Goal: Task Accomplishment & Management: Use online tool/utility

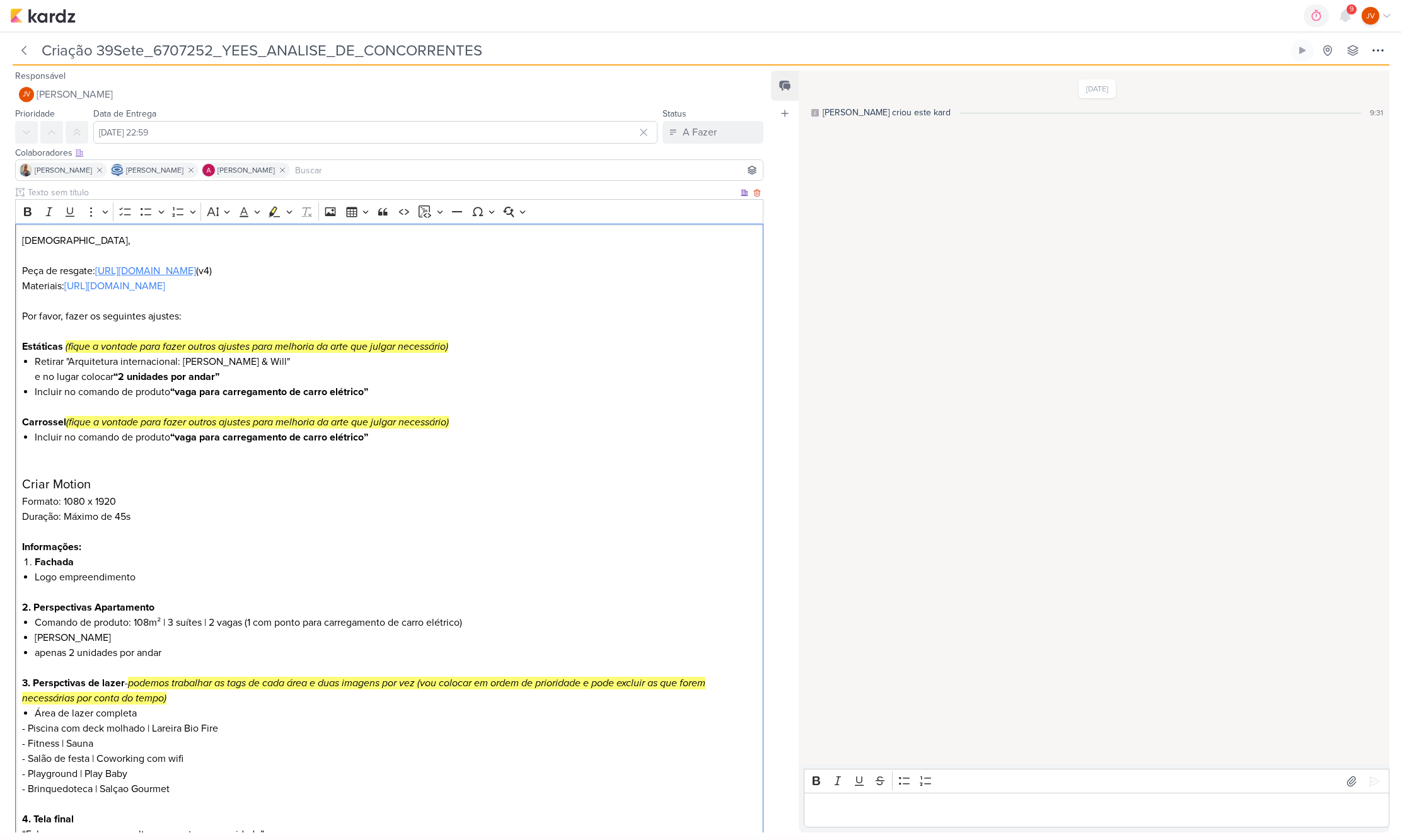
click at [196, 272] on link "[URL][DOMAIN_NAME]" at bounding box center [146, 270] width 100 height 13
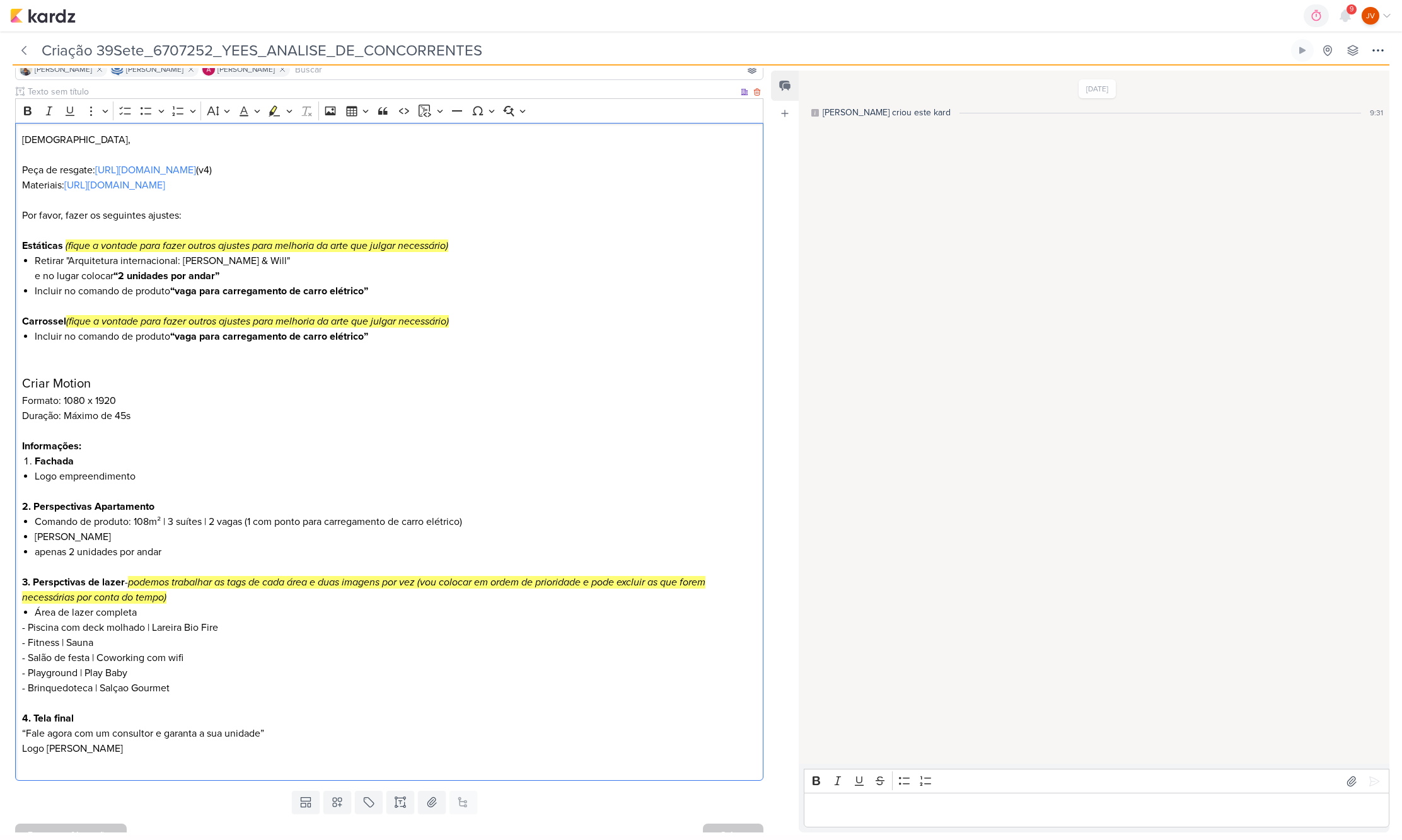
scroll to position [118, 0]
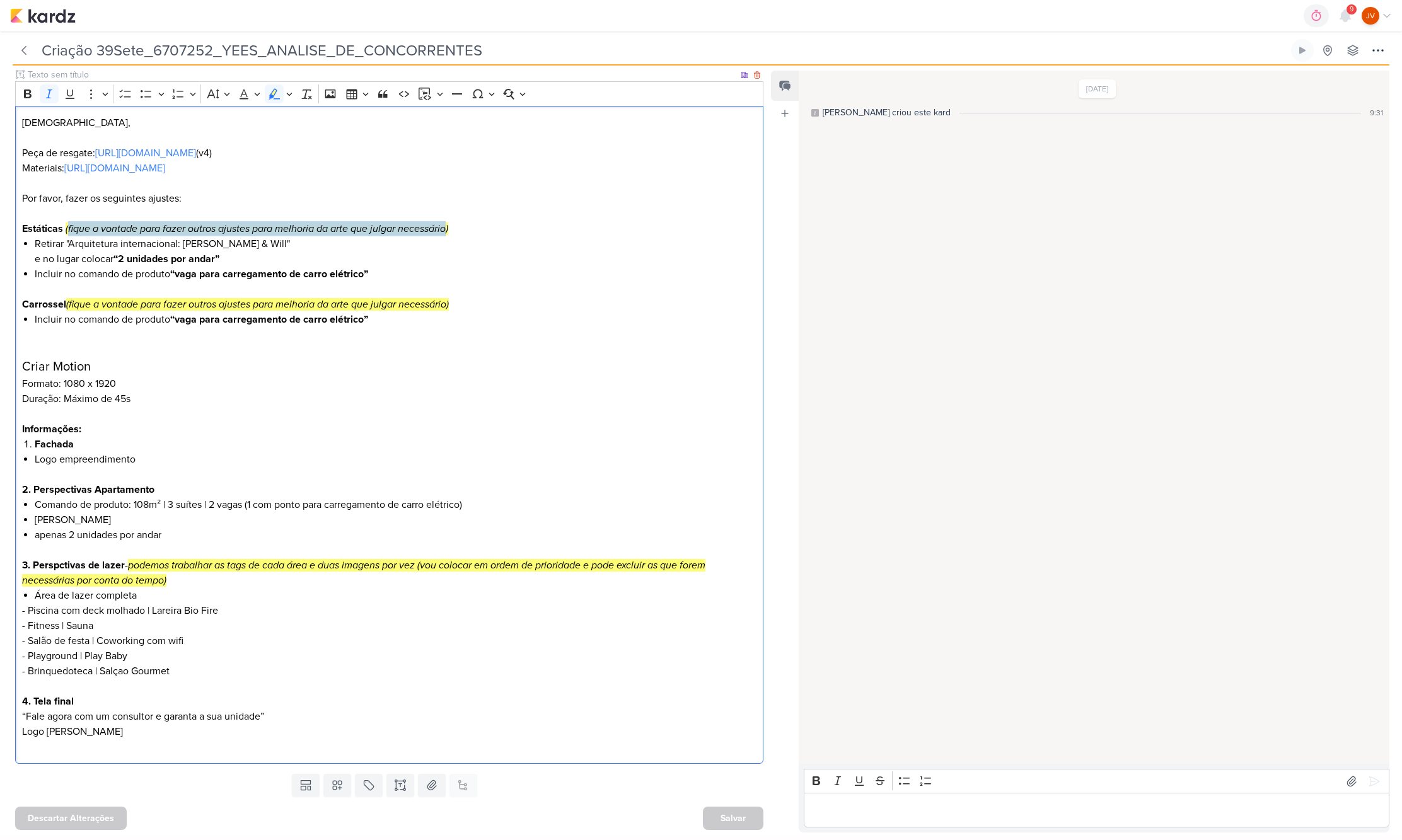
drag, startPoint x: 67, startPoint y: 228, endPoint x: 474, endPoint y: 238, distance: 407.1
click at [448, 233] on mark "(fique a vontade para fazer outros ajustes para melhoria da arte que julgar nec…" at bounding box center [256, 228] width 383 height 13
click at [444, 256] on li "Retirar "Arquitetura internacional: [PERSON_NAME] & Will" e no lugar colocar “2…" at bounding box center [395, 251] width 722 height 30
click at [1401, 627] on html "1.99.0 0h0m Sessão desligada... Hoje 0h0m Semana 0h0m Mês 0h0m" at bounding box center [701, 417] width 1402 height 835
click at [42, 19] on img at bounding box center [43, 16] width 65 height 15
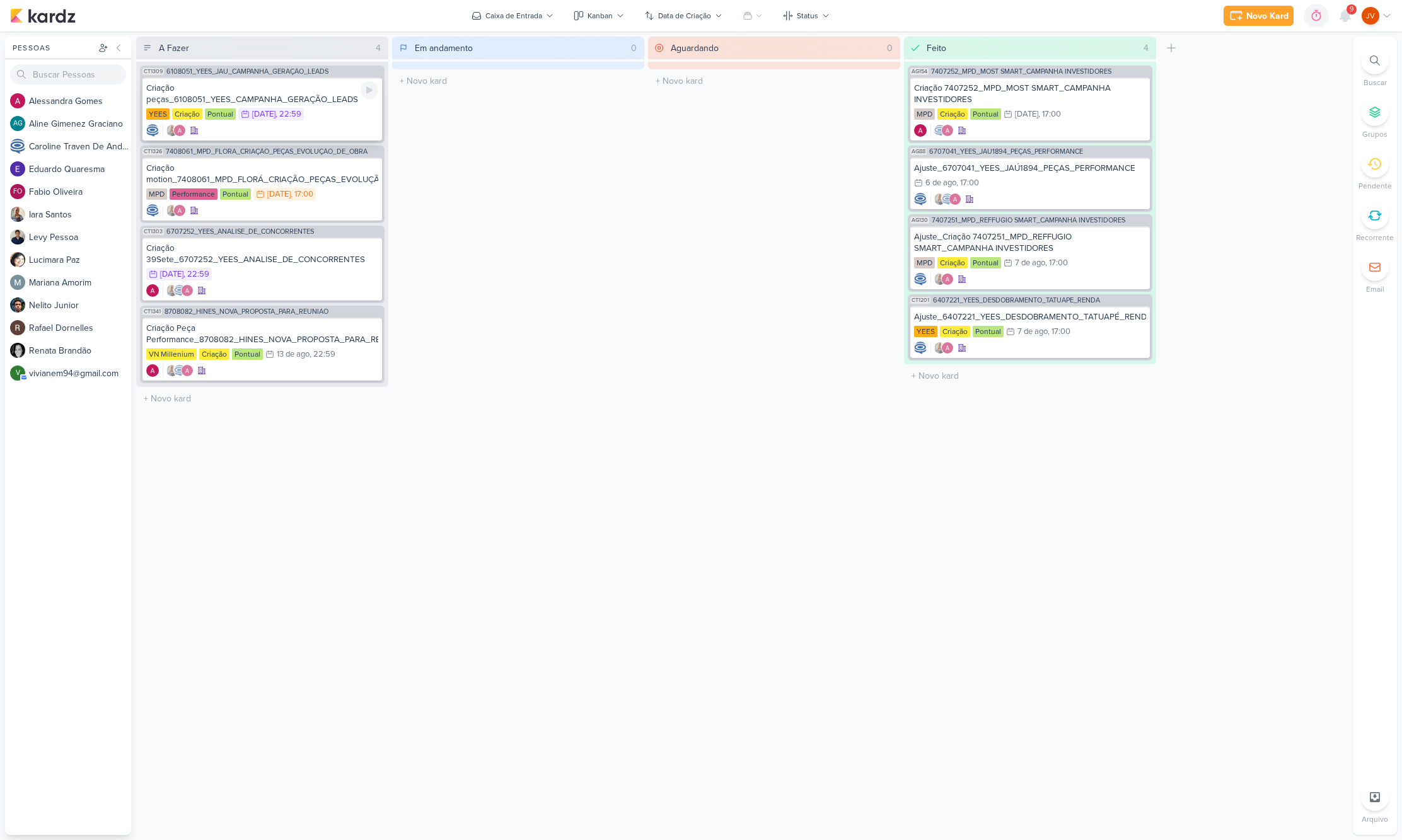
click at [264, 95] on div "Criação peças_6108051_YEES_CAMPANHA_GERAÇÃO_LEADS" at bounding box center [262, 94] width 232 height 23
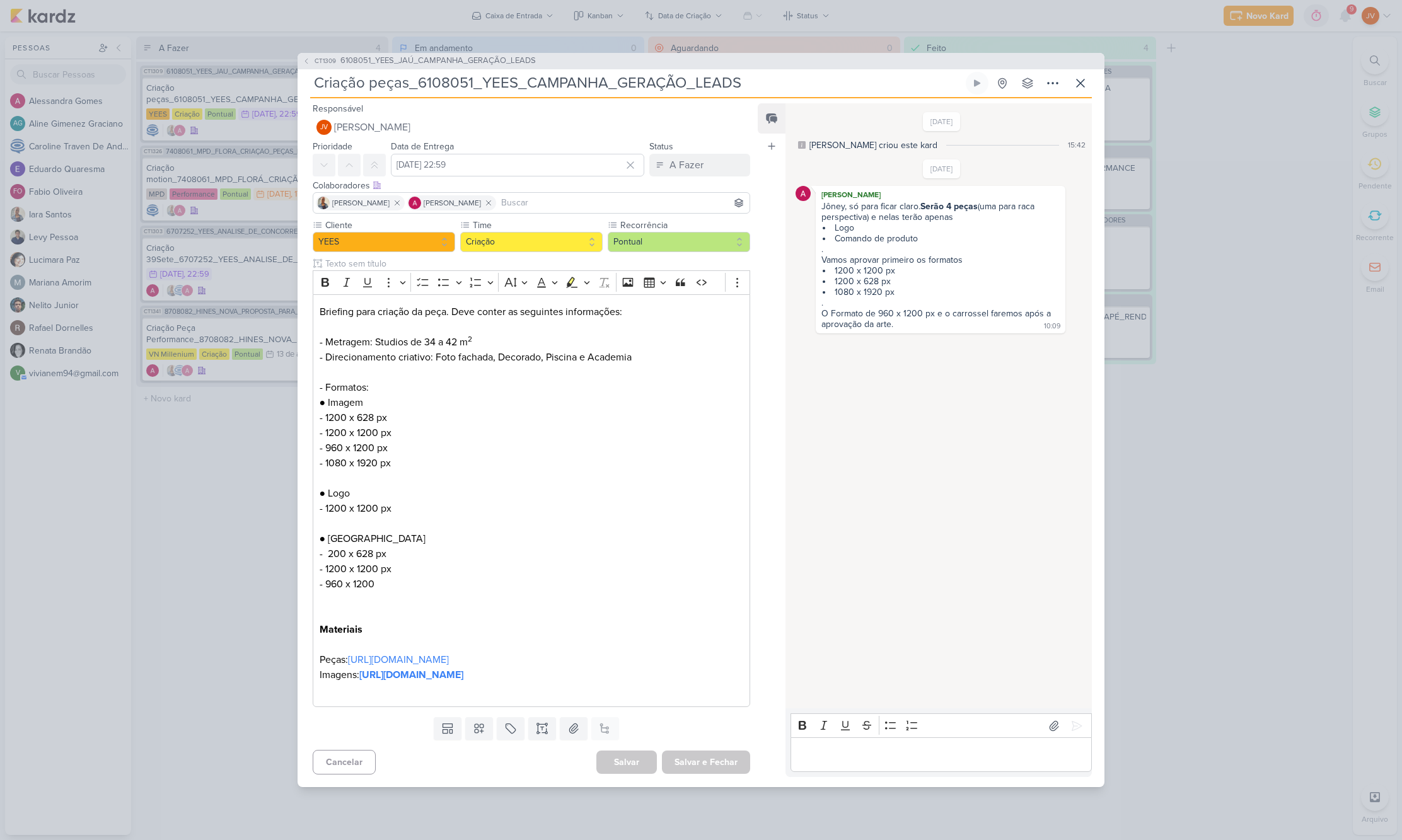
drag, startPoint x: 190, startPoint y: 453, endPoint x: 203, endPoint y: 451, distance: 13.2
click at [191, 453] on div "CT1309 6108051_YEES_JAÚ_CAMPANHA_GERAÇÃO_LEADS Criação peças_6108051_YEES_CAMPA…" at bounding box center [701, 420] width 1402 height 840
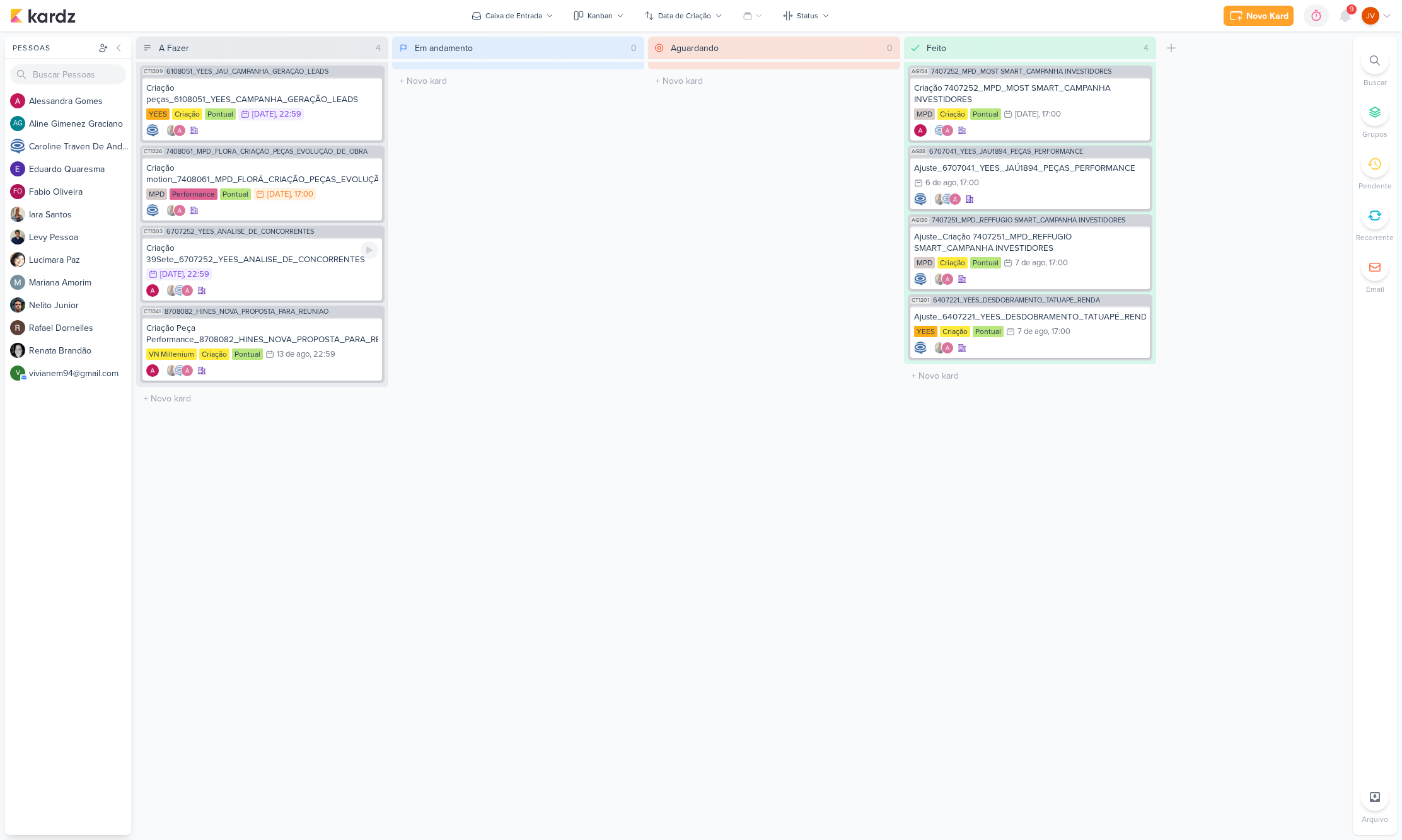
click at [263, 258] on div "Criação 39Sete_6707252_YEES_ANALISE_DE_CONCORRENTES" at bounding box center [262, 254] width 232 height 23
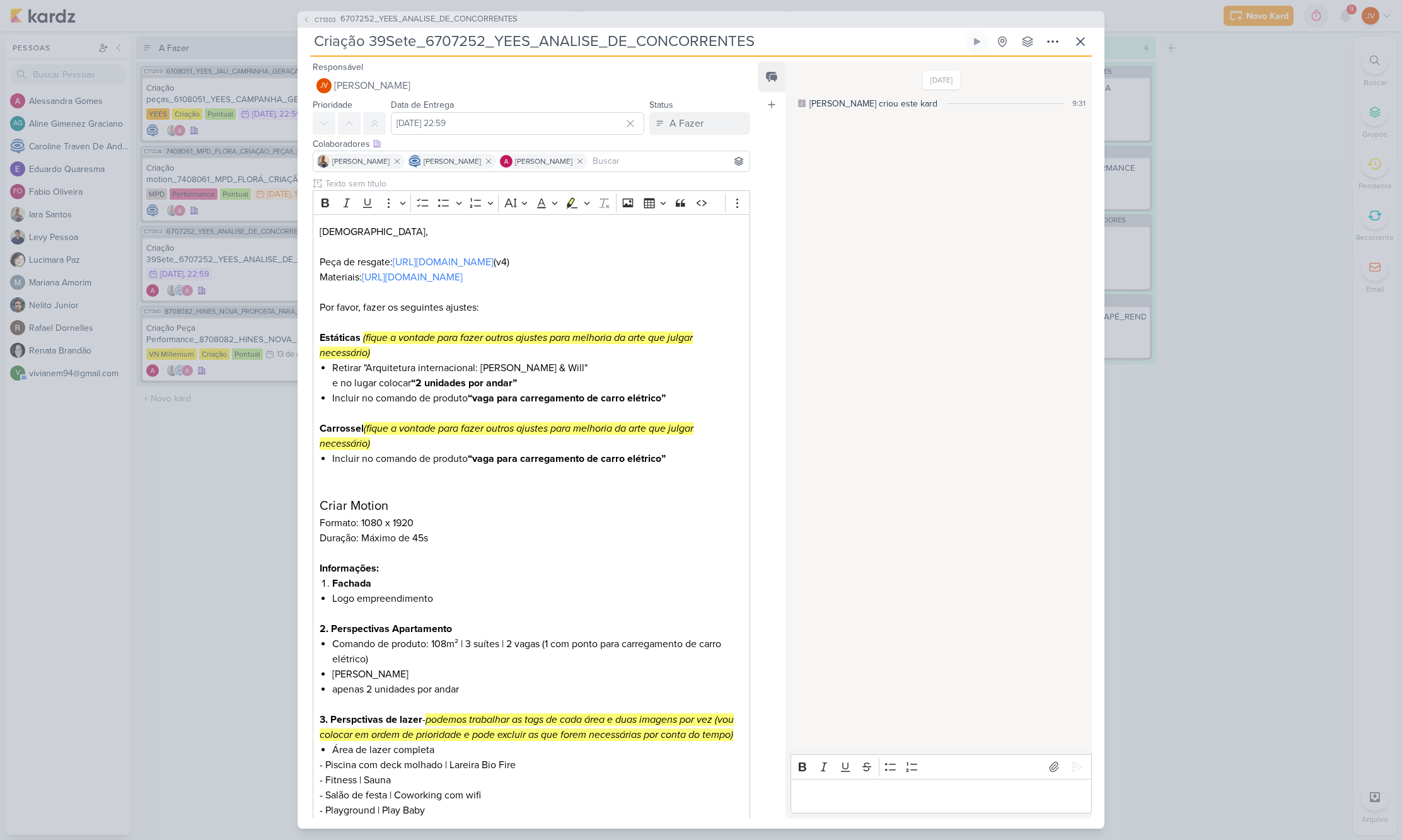
click at [221, 468] on div "CT1303 6707252_YEES_ANALISE_DE_CONCORRENTES Criação 39Sete_6707252_YEES_ANALISE…" at bounding box center [701, 420] width 1402 height 840
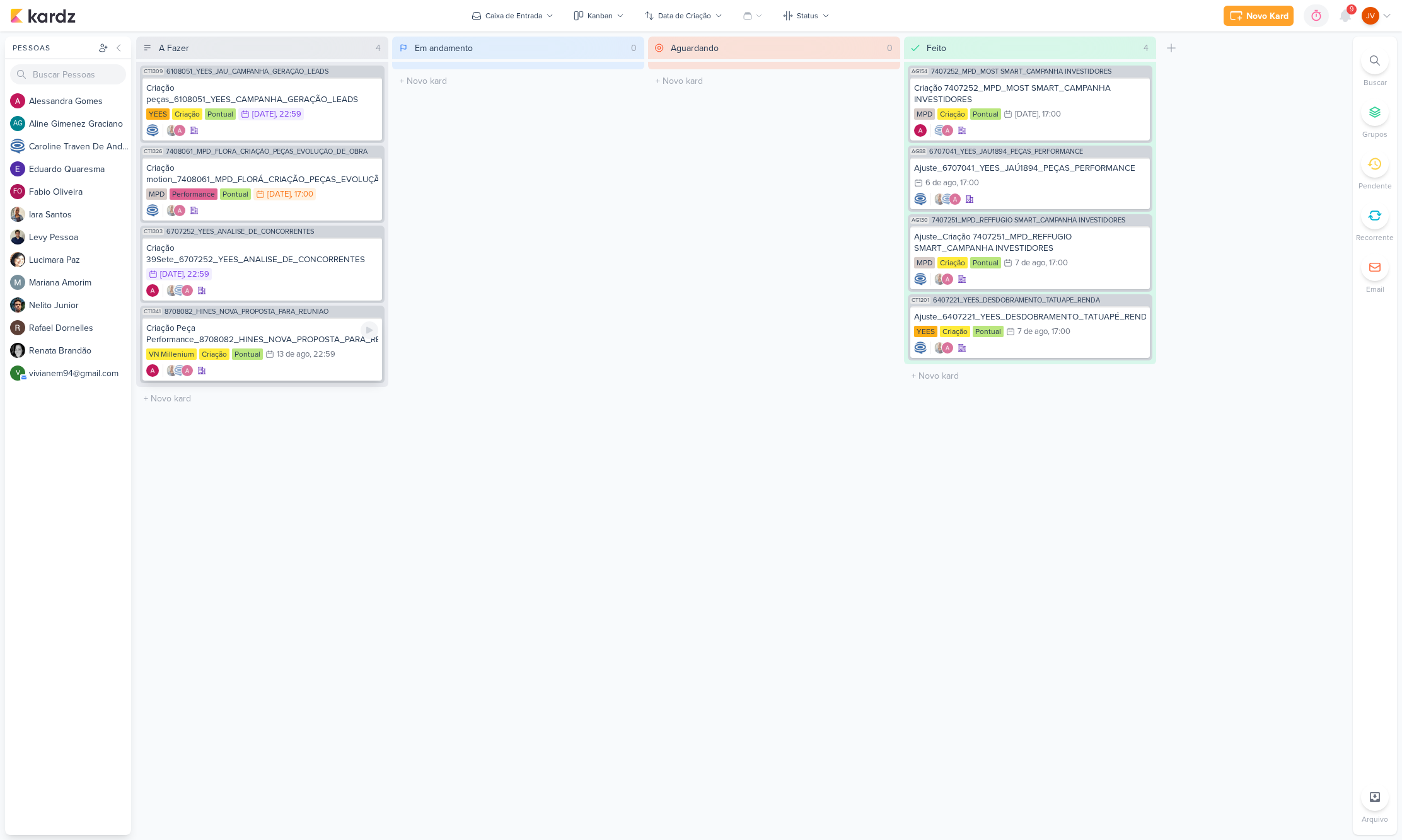
click at [300, 330] on div "Criação Peça Performance_8708082_HINES_NOVA_PROPOSTA_PARA_REUNIAO" at bounding box center [262, 334] width 232 height 23
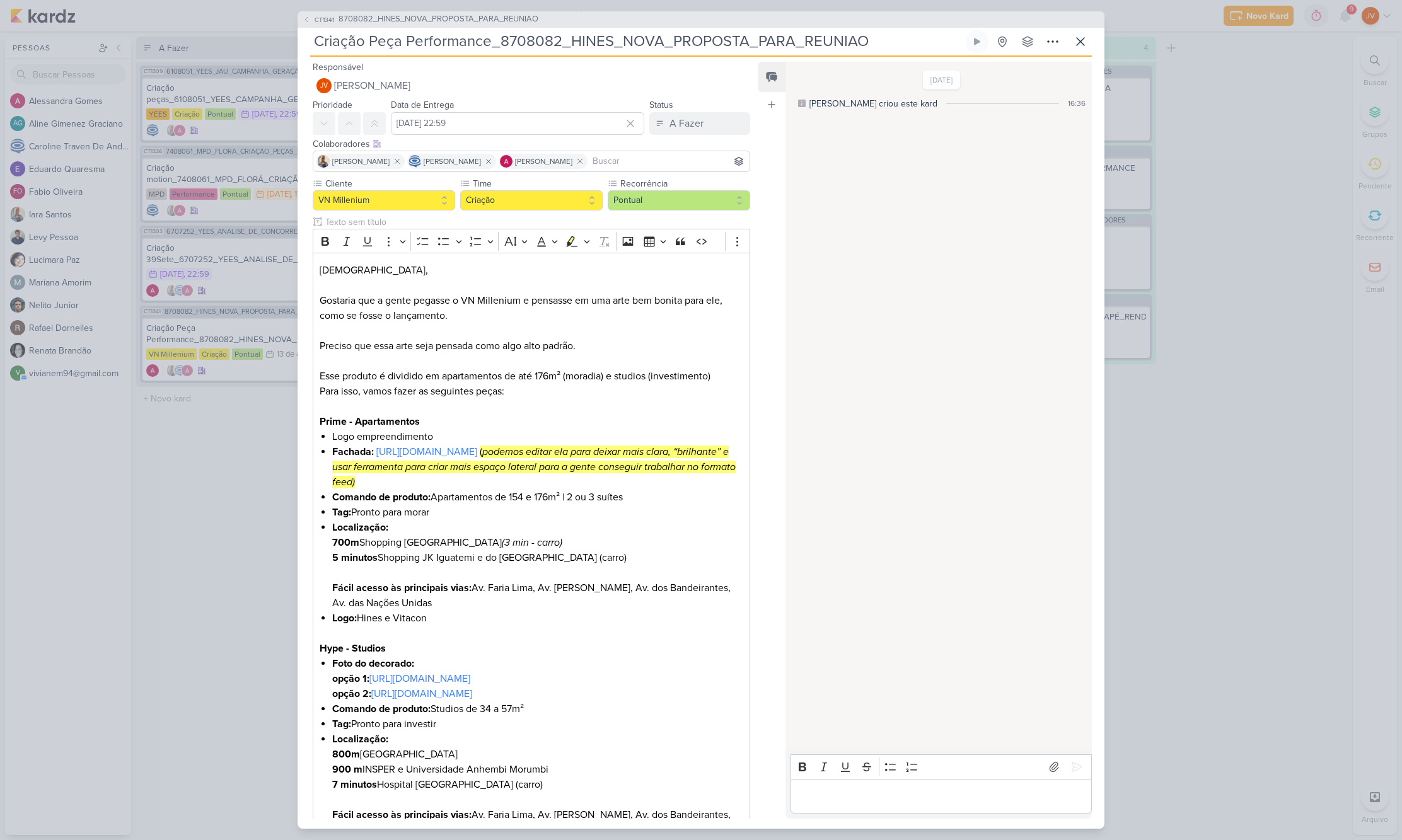
click at [218, 479] on div "CT1341 8708082_HINES_NOVA_PROPOSTA_PARA_REUNIAO Criação Peça Performance_870808…" at bounding box center [701, 420] width 1402 height 840
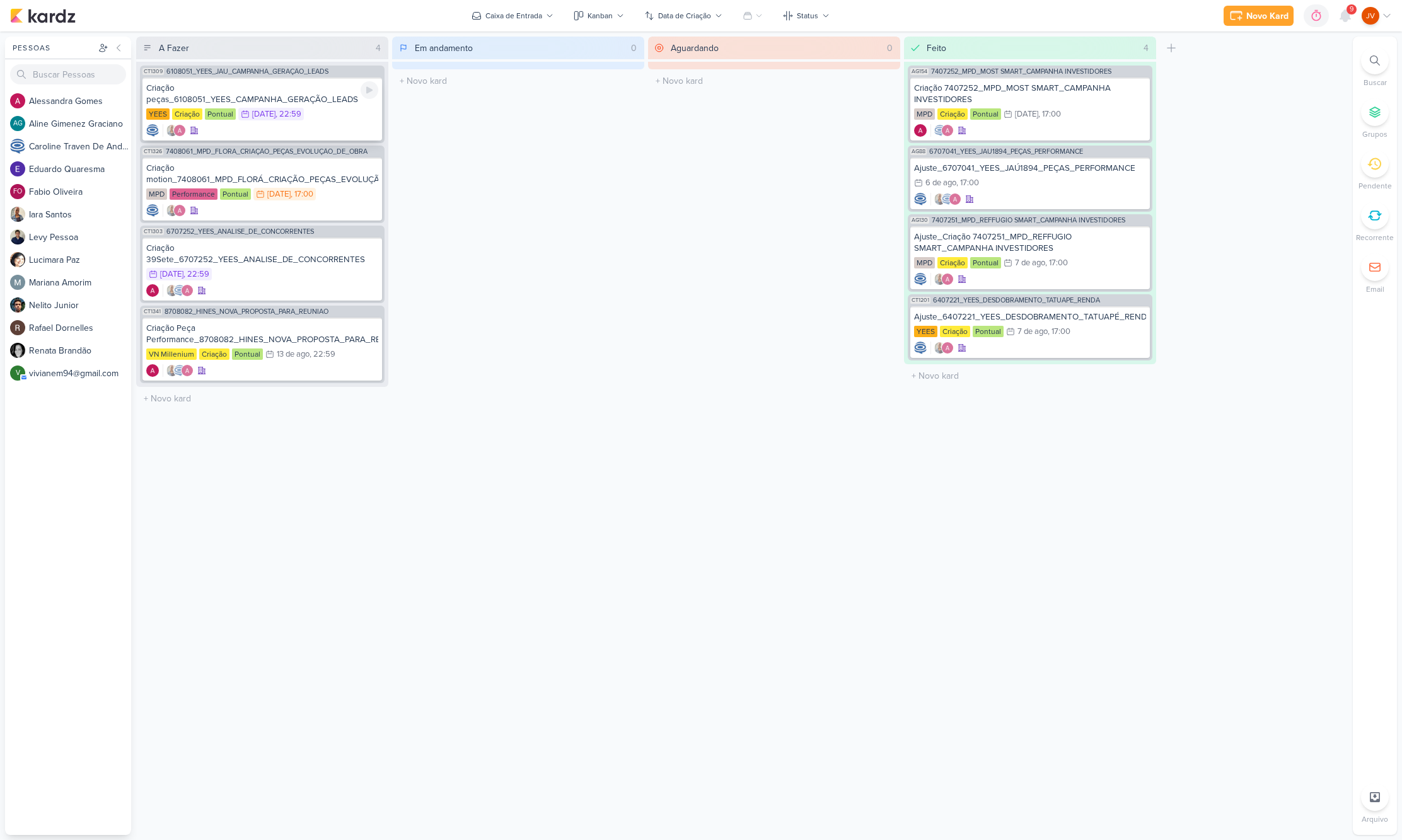
click at [308, 96] on div "Criação peças_6108051_YEES_CAMPANHA_GERAÇÃO_LEADS" at bounding box center [262, 94] width 232 height 23
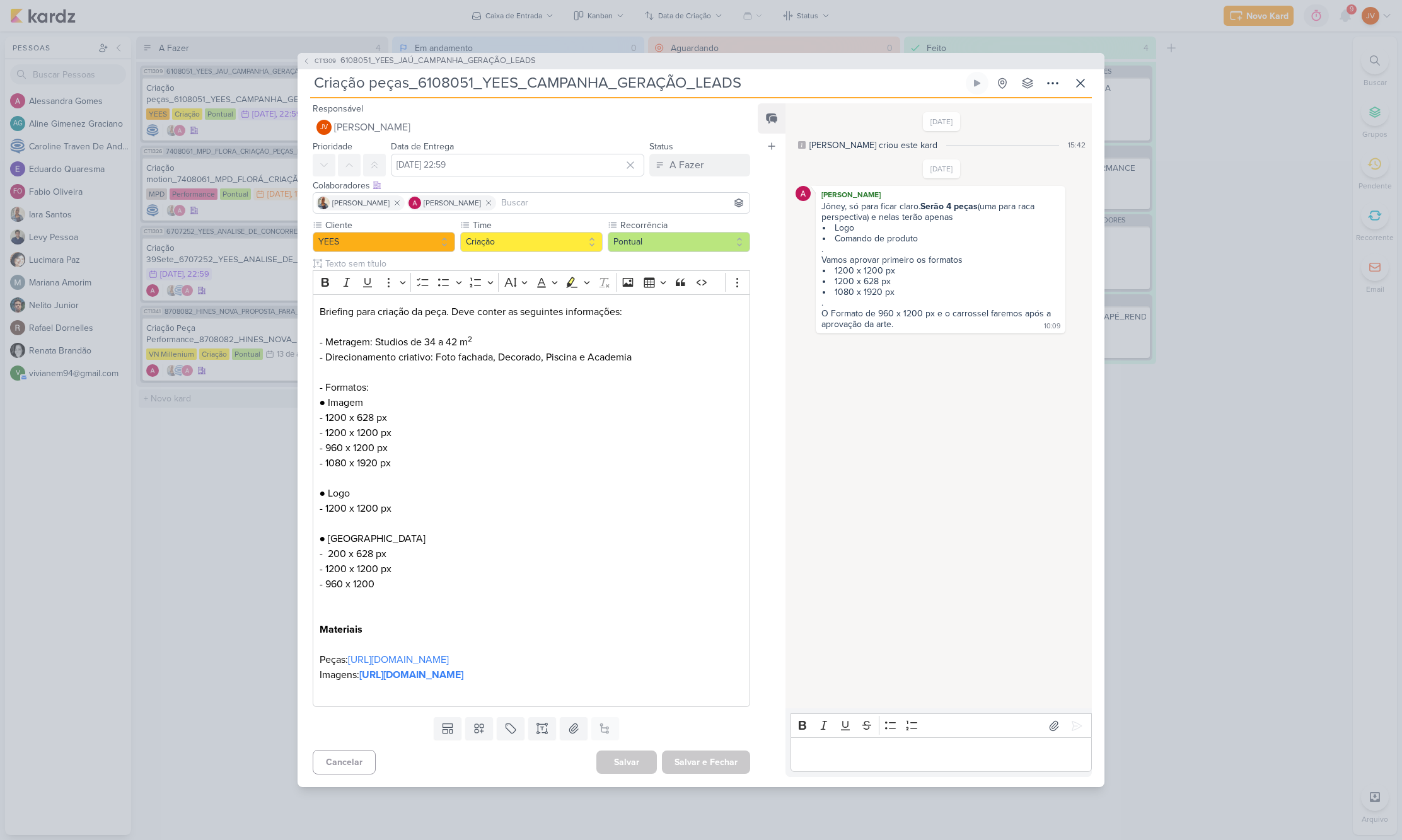
drag, startPoint x: 209, startPoint y: 522, endPoint x: 250, endPoint y: 393, distance: 135.4
click at [209, 522] on div "CT1309 6108051_YEES_JAÚ_CAMPANHA_GERAÇÃO_LEADS Criação peças_6108051_YEES_CAMPA…" at bounding box center [701, 420] width 1402 height 840
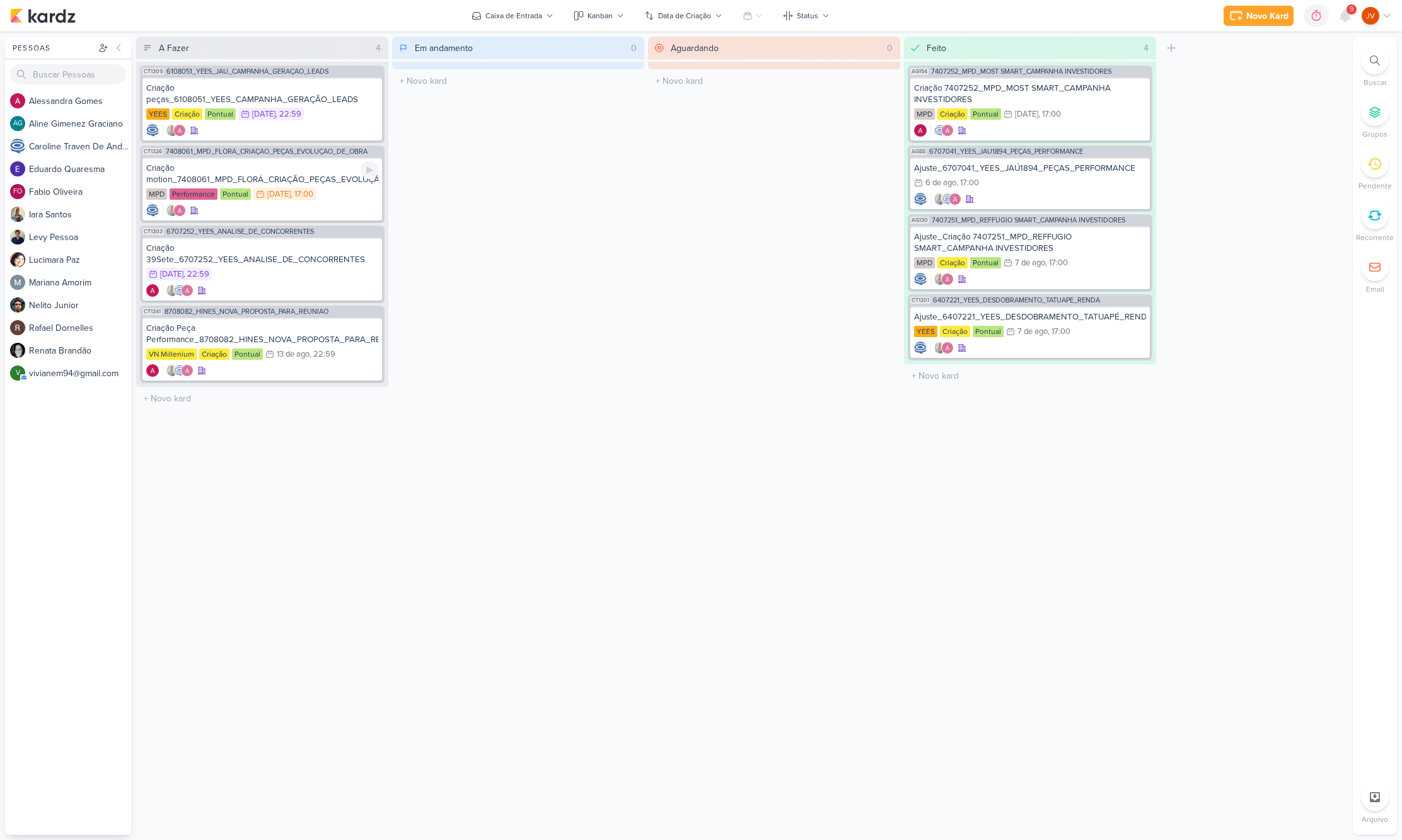
click at [292, 178] on div "Criação motion_7408061_MPD_FLORÁ_CRIAÇÃO_PEÇAS_EVOLUÇÃO_DE_OBRA" at bounding box center [262, 173] width 232 height 23
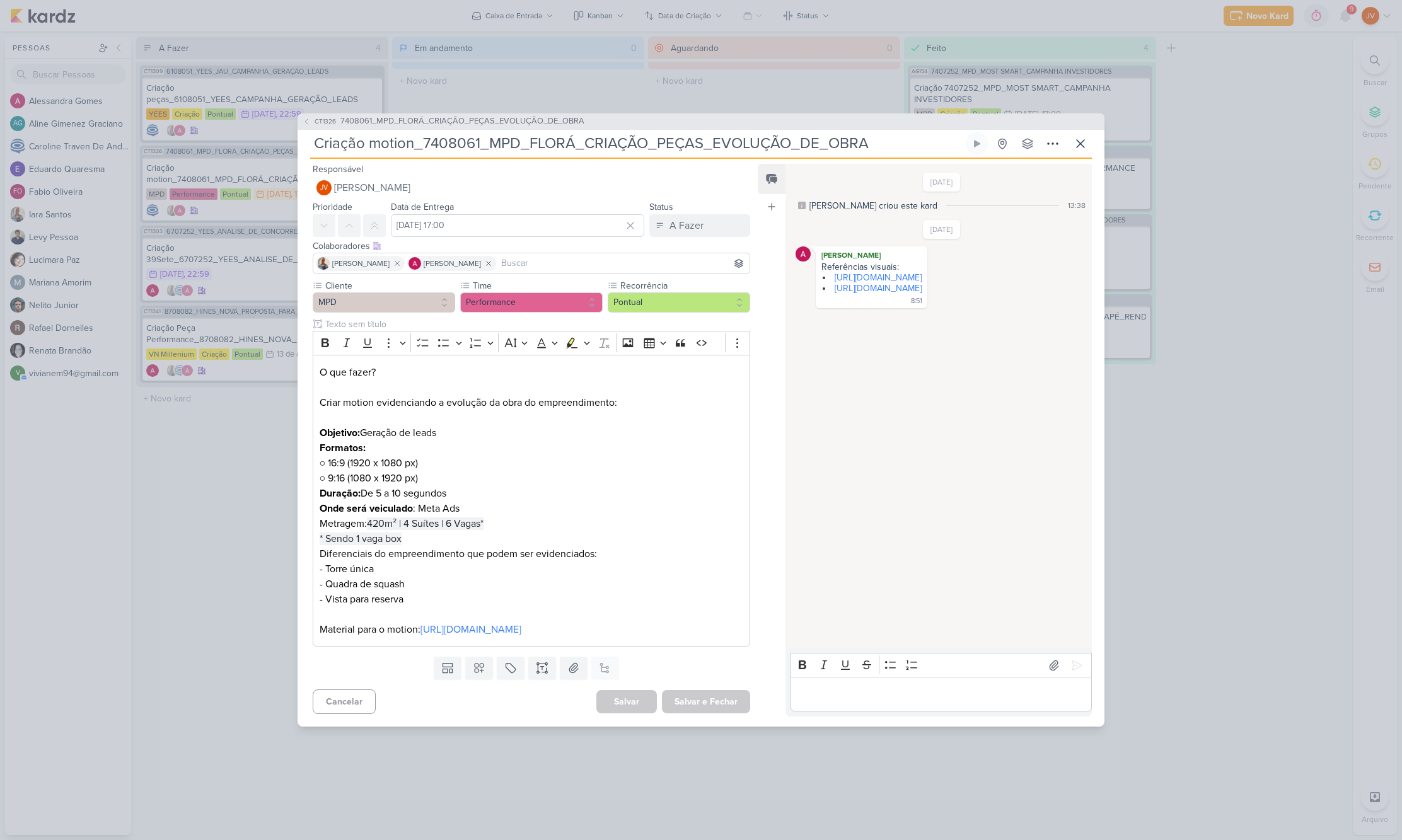
click at [242, 479] on div "CT1326 7408061_MPD_FLORÁ_CRIAÇÃO_PEÇAS_EVOLUÇÃO_DE_OBRA Criação motion_7408061_…" at bounding box center [701, 420] width 1402 height 840
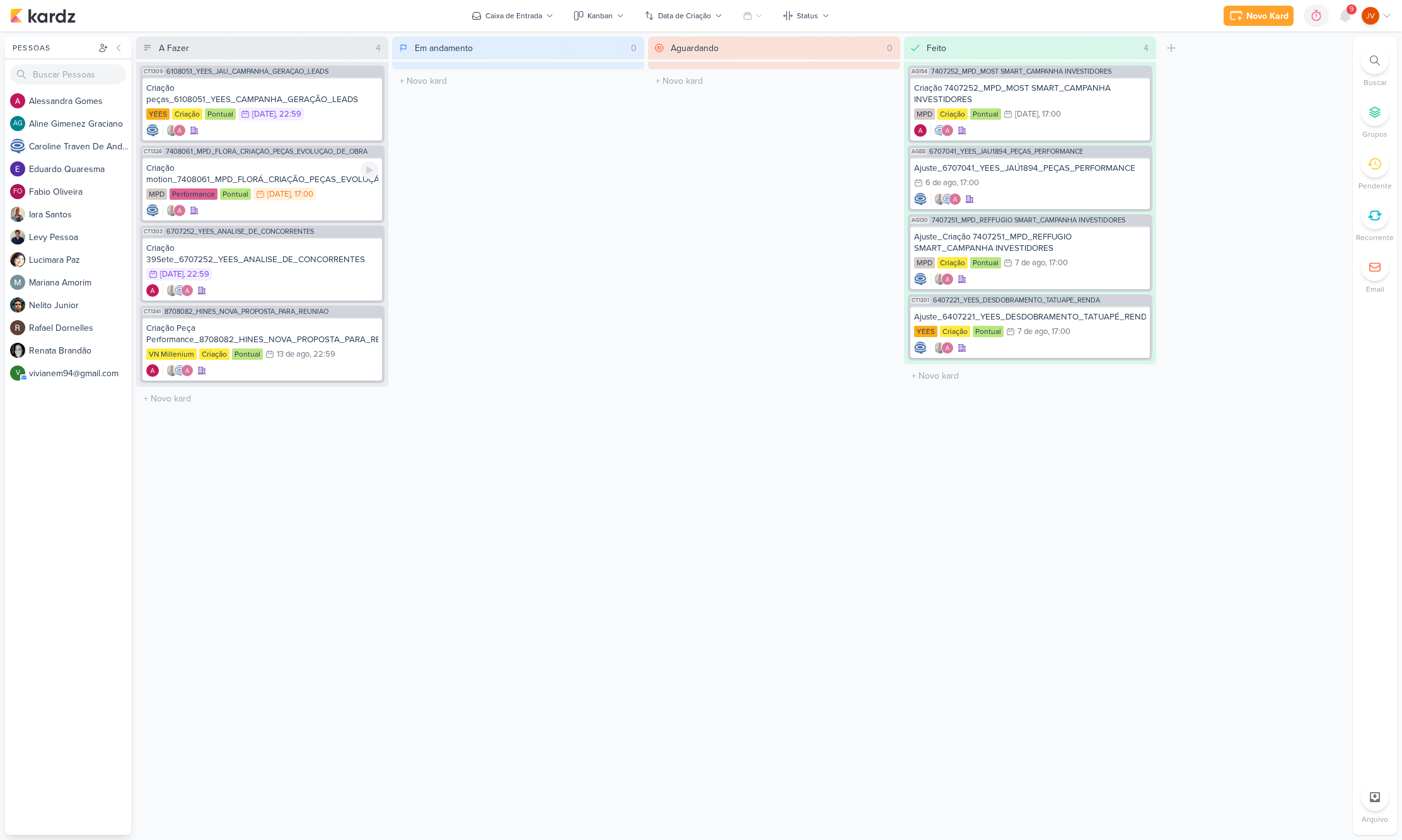
click at [312, 179] on div "Criação motion_7408061_MPD_FLORÁ_CRIAÇÃO_PEÇAS_EVOLUÇÃO_DE_OBRA" at bounding box center [262, 173] width 232 height 23
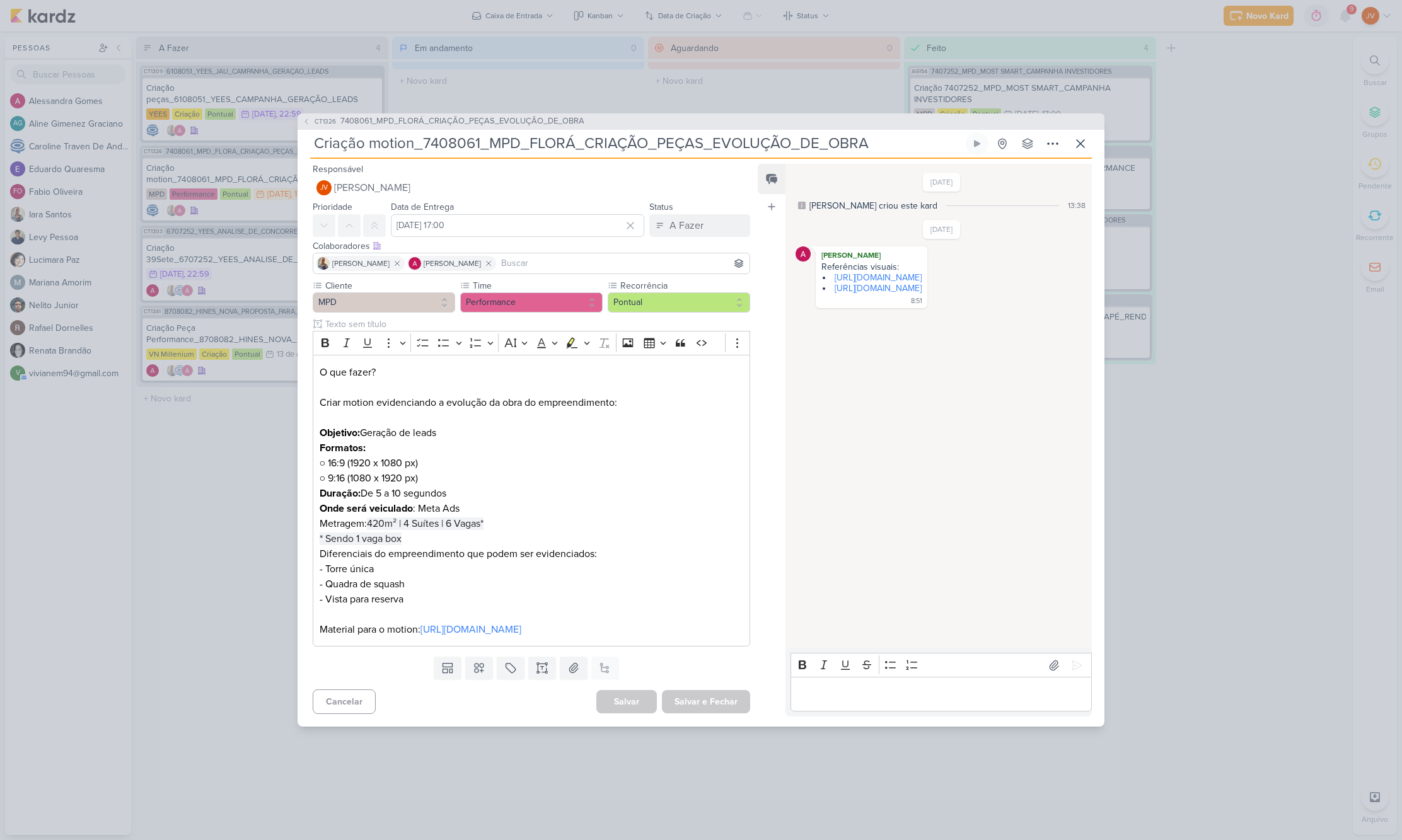
drag, startPoint x: 226, startPoint y: 539, endPoint x: 231, endPoint y: 514, distance: 25.5
click at [226, 538] on div "CT1326 7408061_MPD_FLORÁ_CRIAÇÃO_PEÇAS_EVOLUÇÃO_DE_OBRA Criação motion_7408061_…" at bounding box center [701, 420] width 1402 height 840
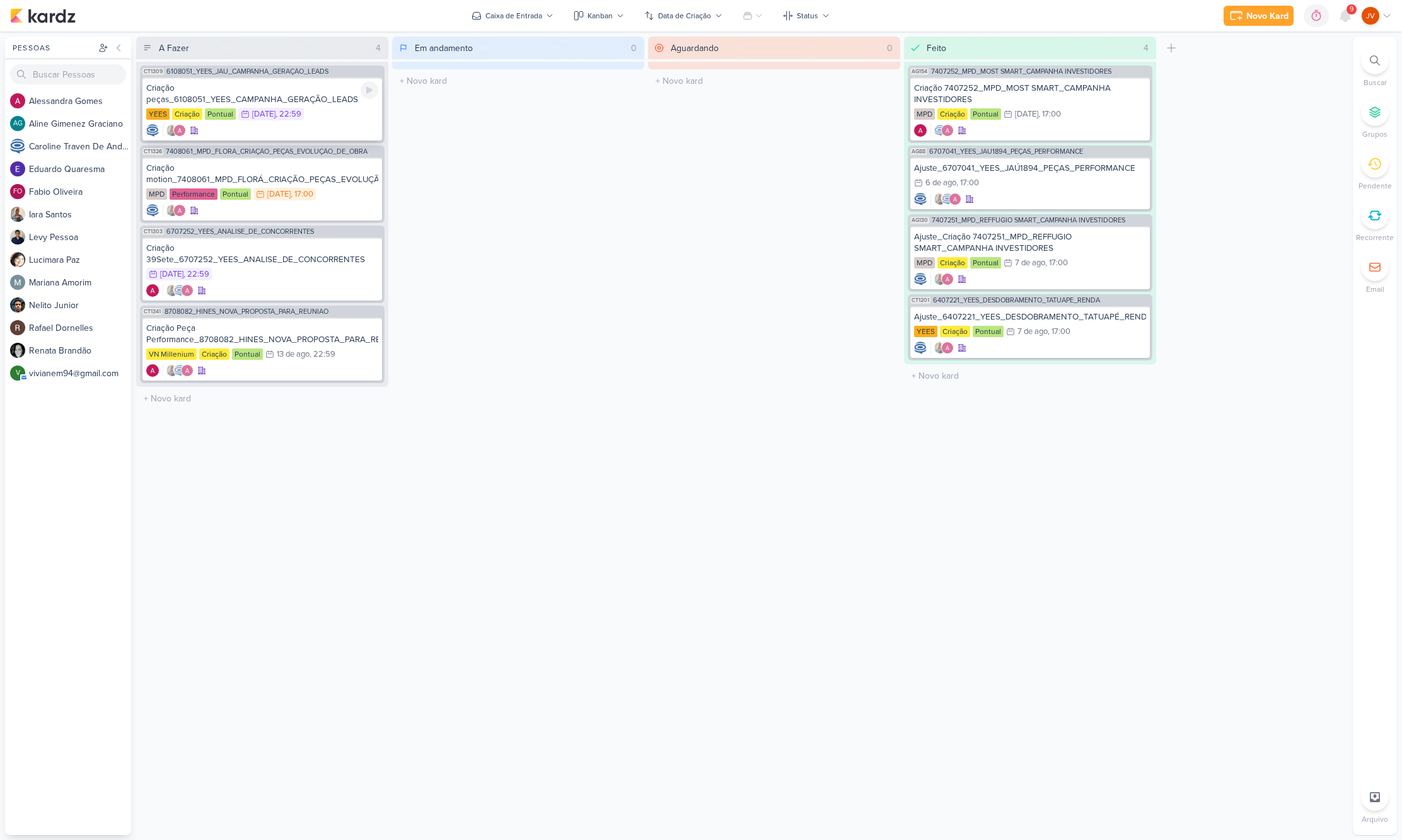
click at [263, 98] on div "Criação peças_6108051_YEES_CAMPANHA_GERAÇÃO_LEADS" at bounding box center [262, 94] width 232 height 23
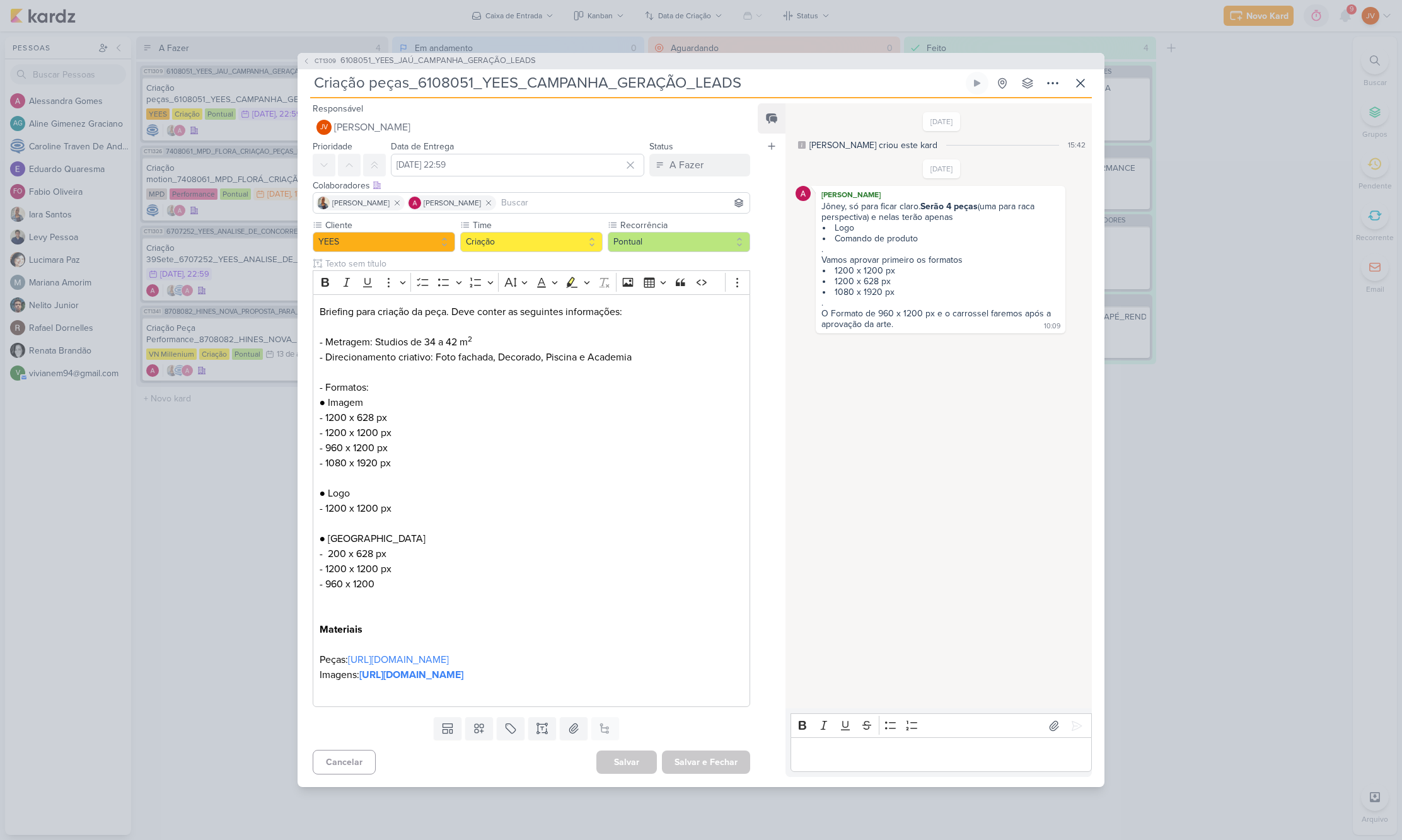
drag, startPoint x: 198, startPoint y: 555, endPoint x: 208, endPoint y: 557, distance: 10.2
click at [198, 555] on div "CT1309 6108051_YEES_JAÚ_CAMPANHA_GERAÇÃO_LEADS Criação peças_6108051_YEES_CAMPA…" at bounding box center [701, 420] width 1402 height 840
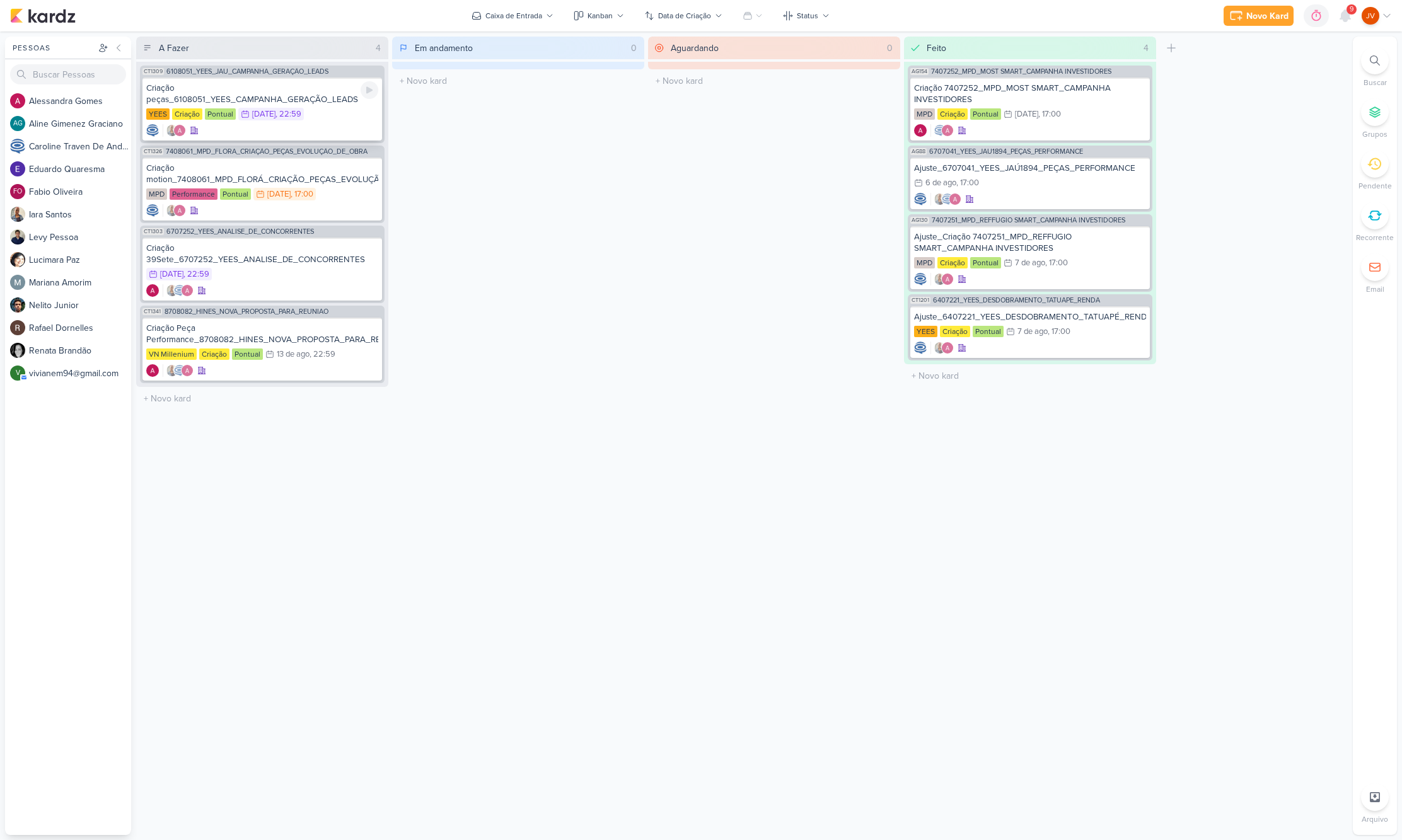
click at [261, 99] on div "Criação peças_6108051_YEES_CAMPANHA_GERAÇÃO_LEADS" at bounding box center [262, 94] width 232 height 23
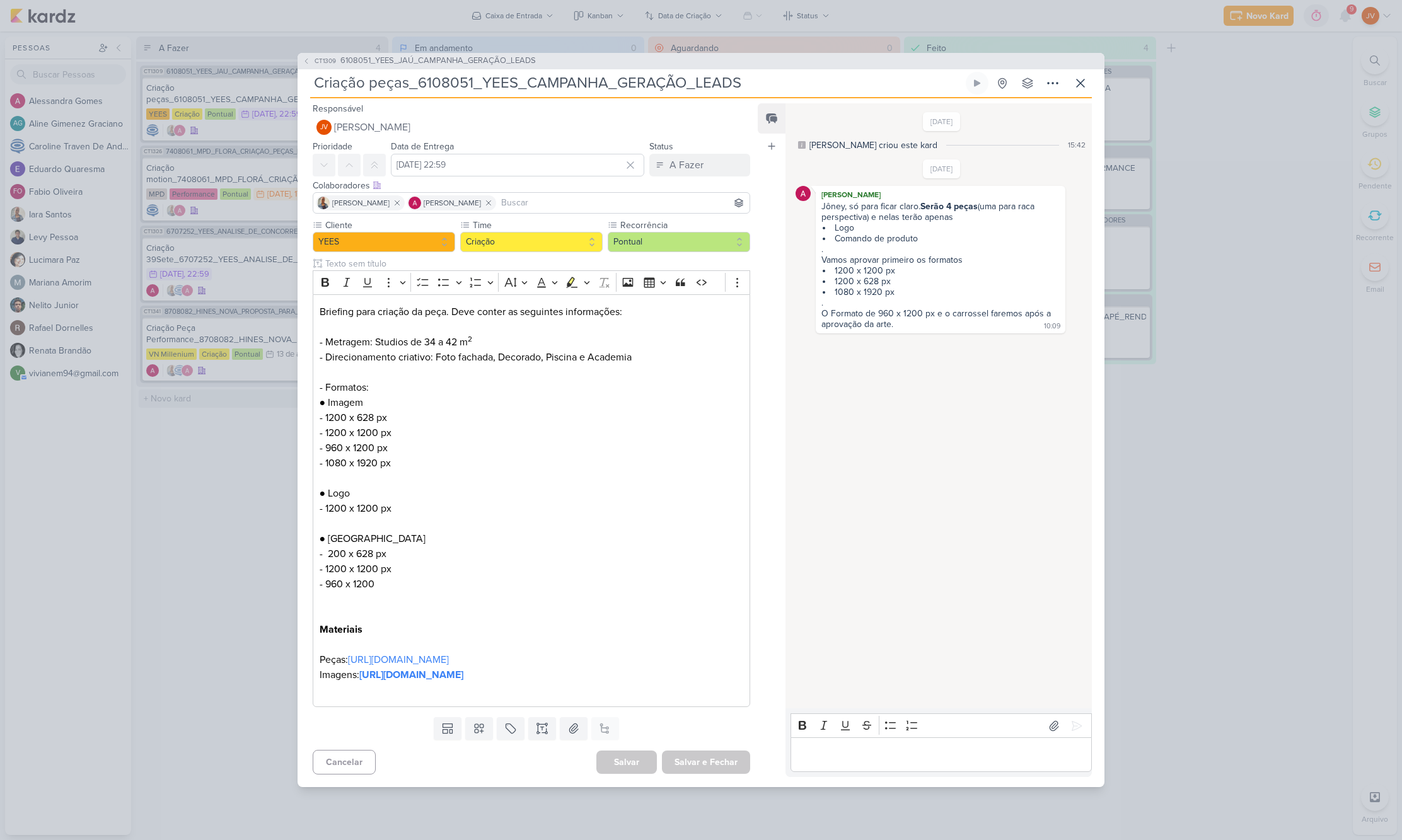
drag, startPoint x: 193, startPoint y: 496, endPoint x: 218, endPoint y: 407, distance: 92.4
click at [195, 496] on div "CT1309 6108051_YEES_JAÚ_CAMPANHA_GERAÇÃO_LEADS Criação peças_6108051_YEES_CAMPA…" at bounding box center [701, 420] width 1402 height 840
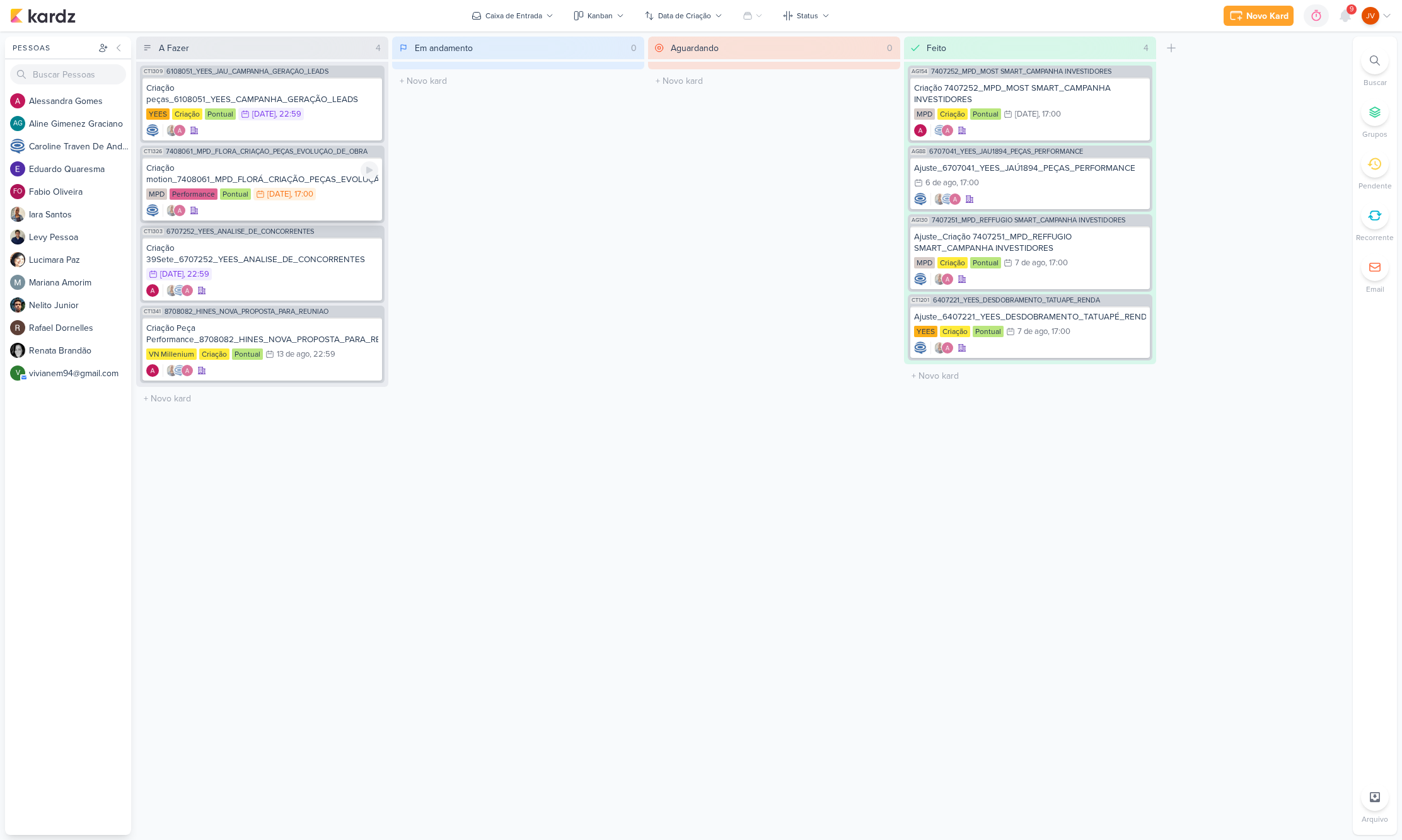
click at [276, 175] on div "Criação motion_7408061_MPD_FLORÁ_CRIAÇÃO_PEÇAS_EVOLUÇÃO_DE_OBRA" at bounding box center [262, 173] width 232 height 23
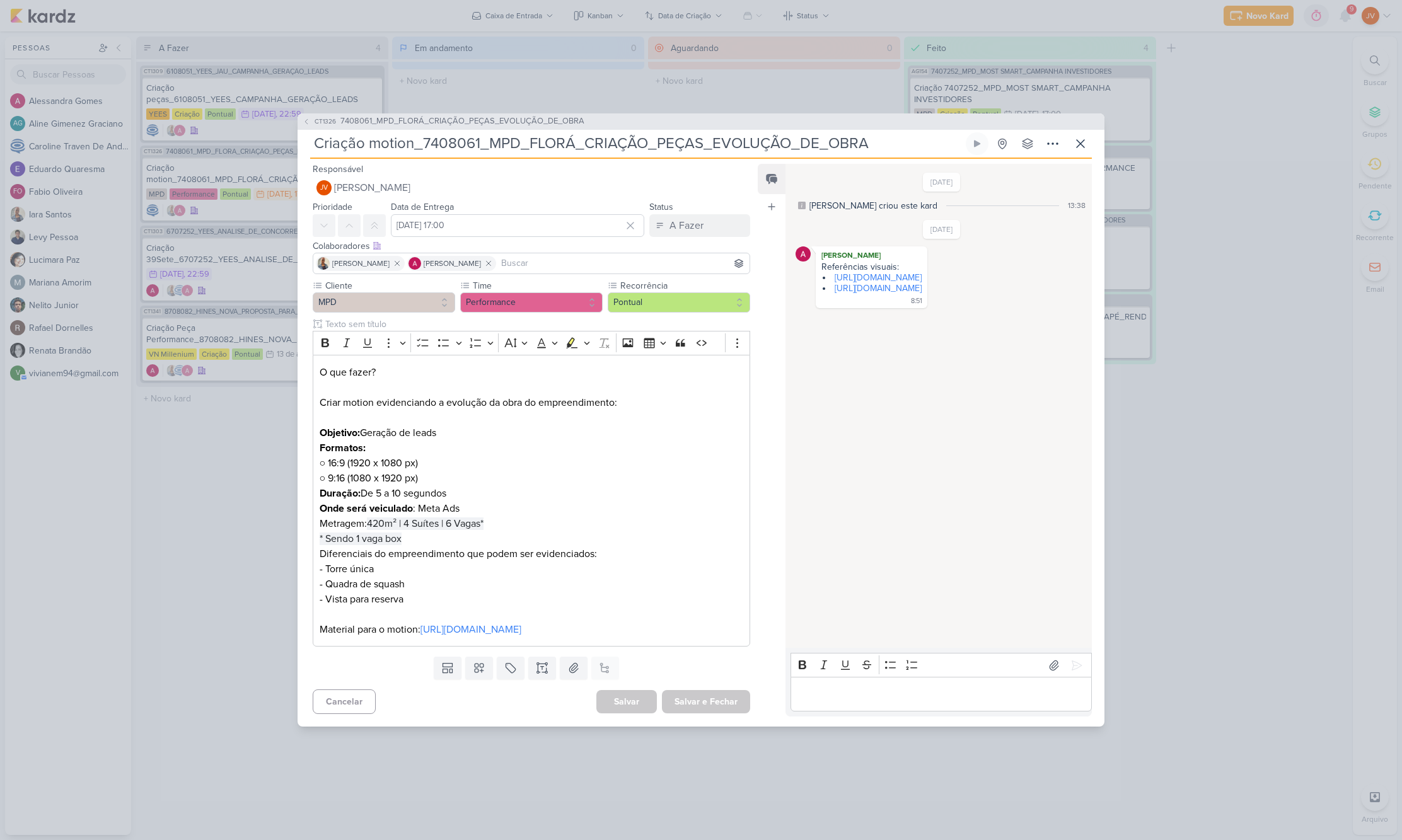
drag, startPoint x: 241, startPoint y: 563, endPoint x: 253, endPoint y: 559, distance: 12.6
click at [242, 562] on div "CT1326 7408061_MPD_FLORÁ_CRIAÇÃO_PEÇAS_EVOLUÇÃO_DE_OBRA Criação motion_7408061_…" at bounding box center [701, 420] width 1402 height 840
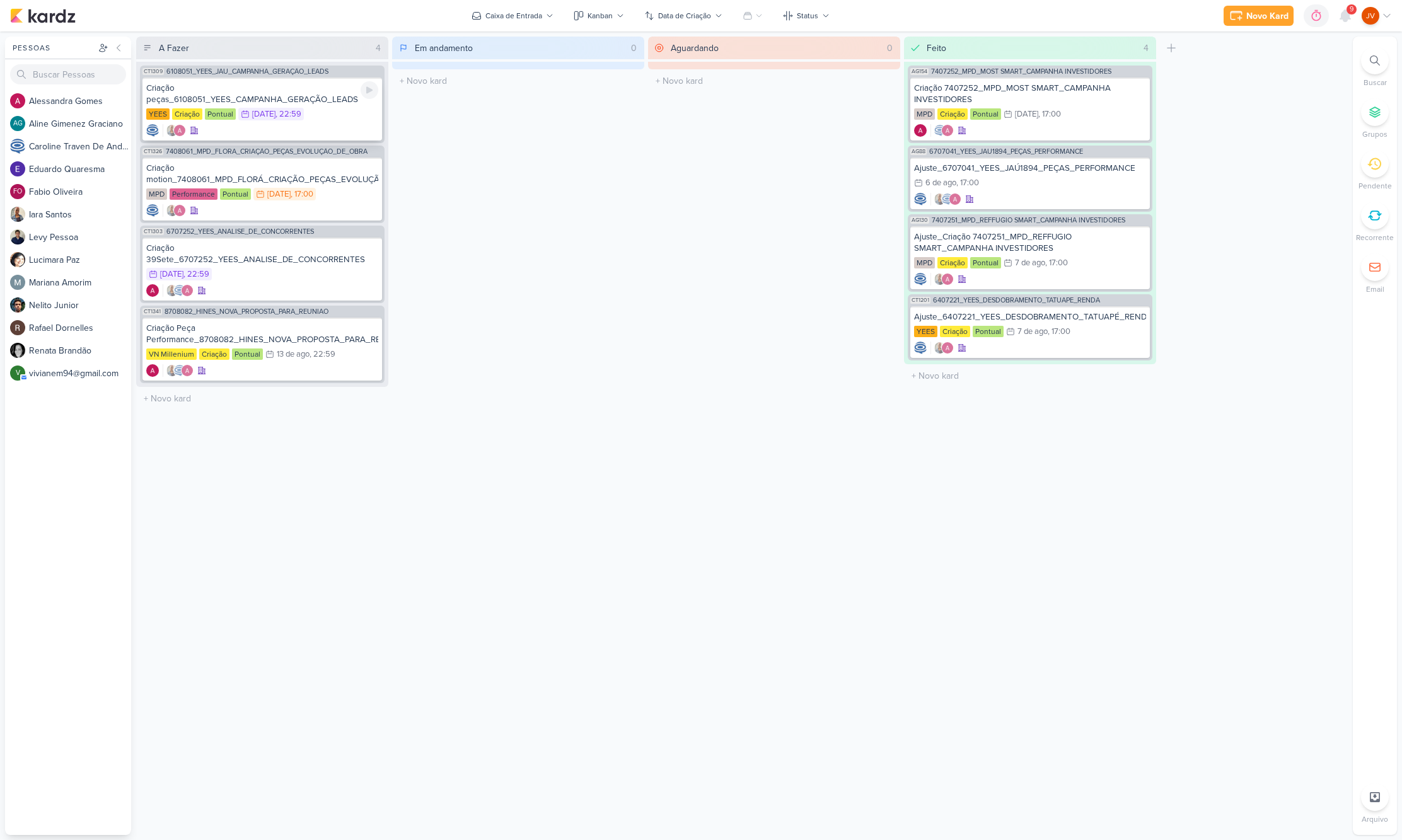
click at [307, 96] on div "Criação peças_6108051_YEES_CAMPANHA_GERAÇÃO_LEADS" at bounding box center [262, 94] width 232 height 23
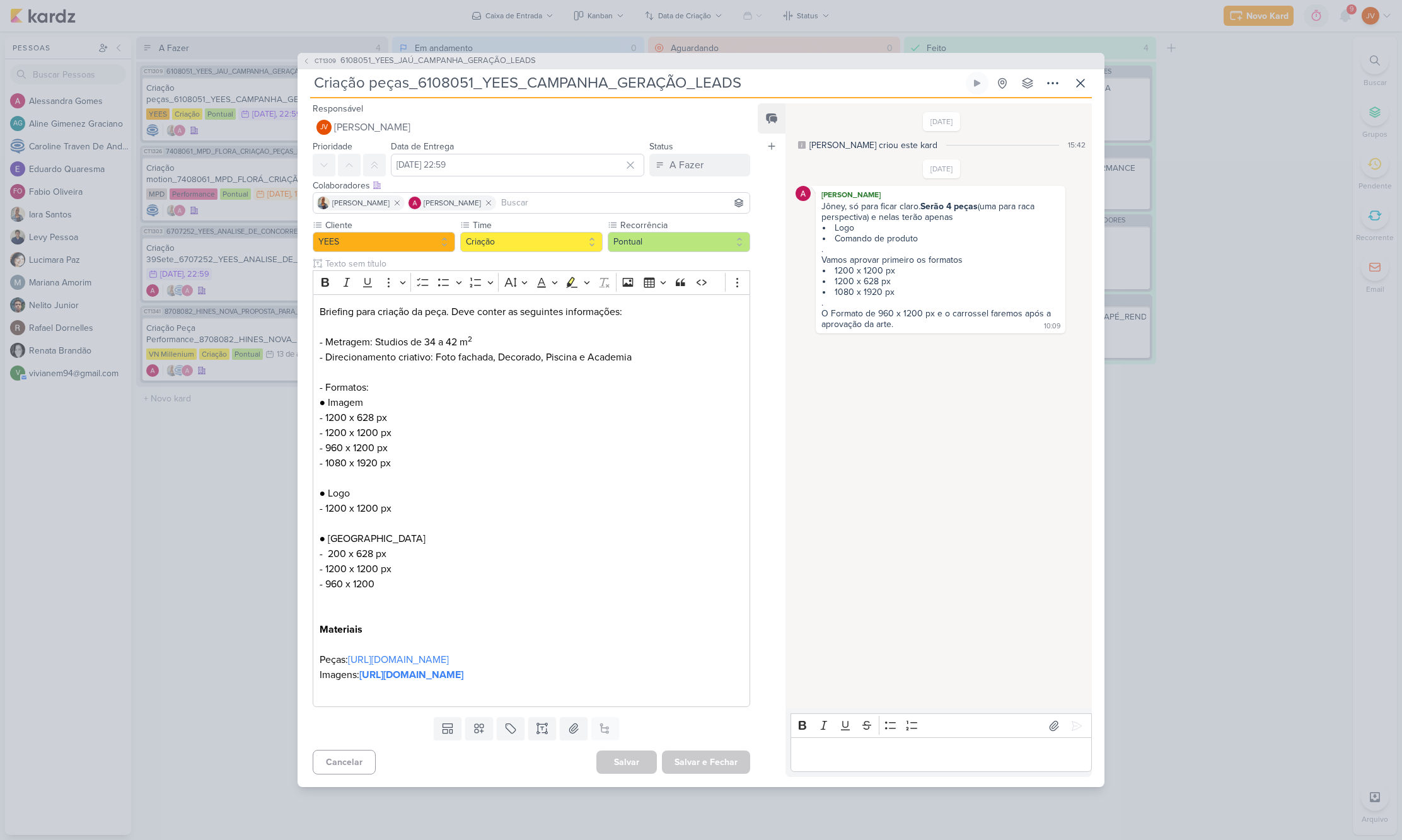
click at [230, 556] on div "CT1309 6108051_YEES_JAÚ_CAMPANHA_GERAÇÃO_LEADS Criação peças_6108051_YEES_CAMPA…" at bounding box center [701, 420] width 1402 height 840
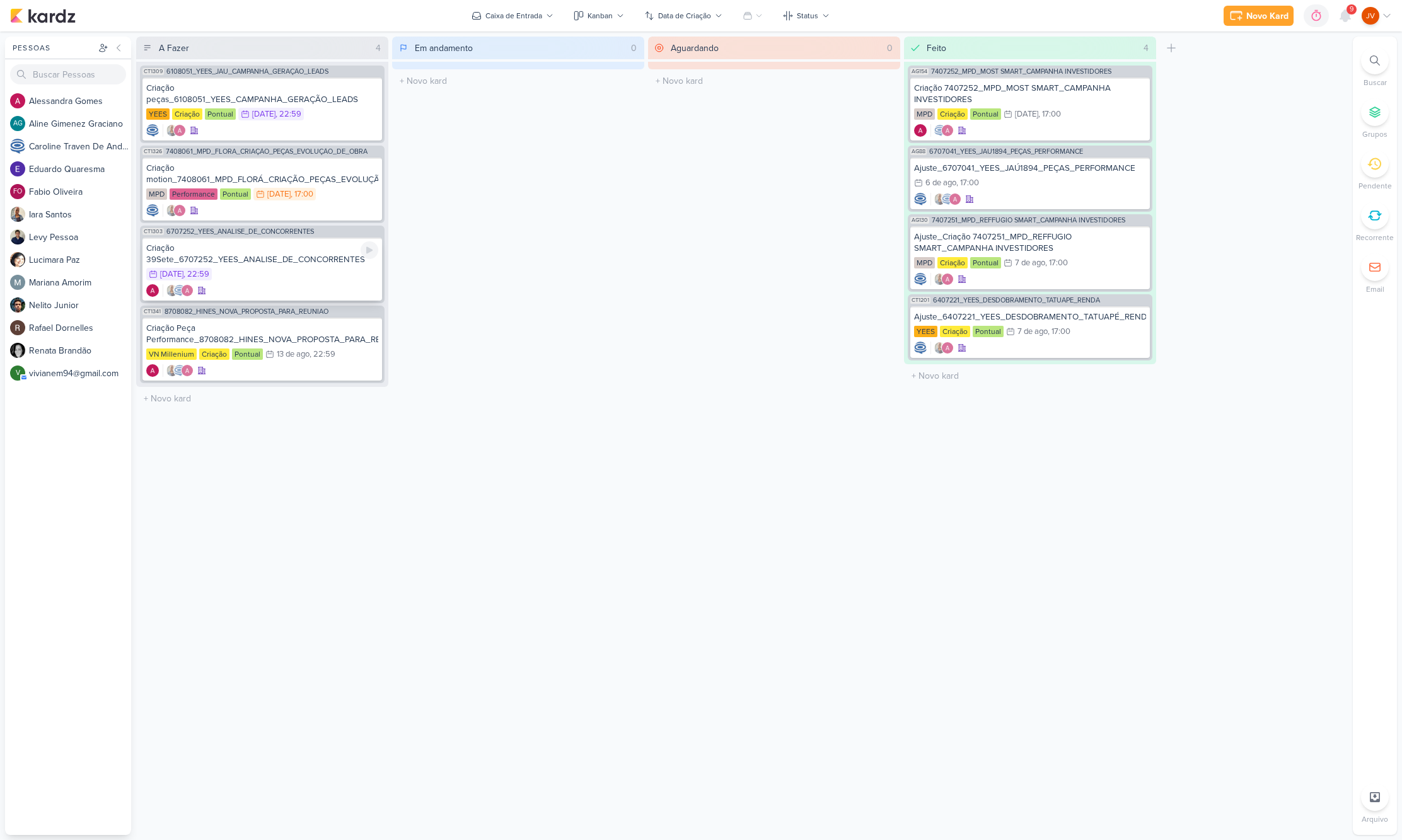
click at [277, 256] on div "Criação 39Sete_6707252_YEES_ANALISE_DE_CONCORRENTES" at bounding box center [262, 254] width 232 height 23
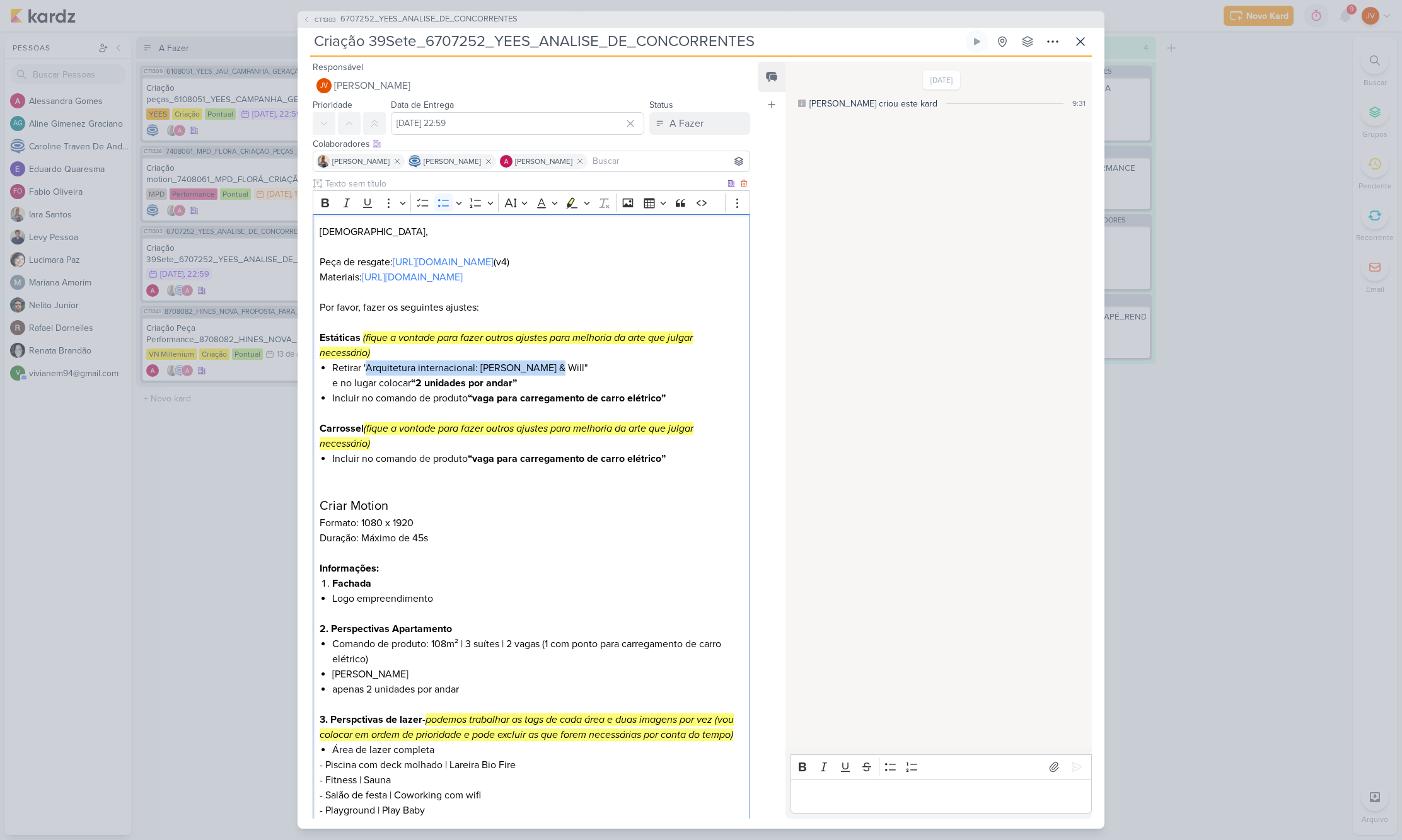
drag, startPoint x: 369, startPoint y: 378, endPoint x: 560, endPoint y: 391, distance: 191.4
click at [552, 382] on li "Retirar "Arquitetura internacional: [PERSON_NAME] & Will" e no lugar colocar “2…" at bounding box center [537, 376] width 411 height 30
drag, startPoint x: 557, startPoint y: 382, endPoint x: 364, endPoint y: 382, distance: 193.0
click at [364, 382] on li "Retirar "Arquitetura internacional: [PERSON_NAME] & Will" e no lugar colocar “2…" at bounding box center [537, 376] width 411 height 30
